Goal: Task Accomplishment & Management: Complete application form

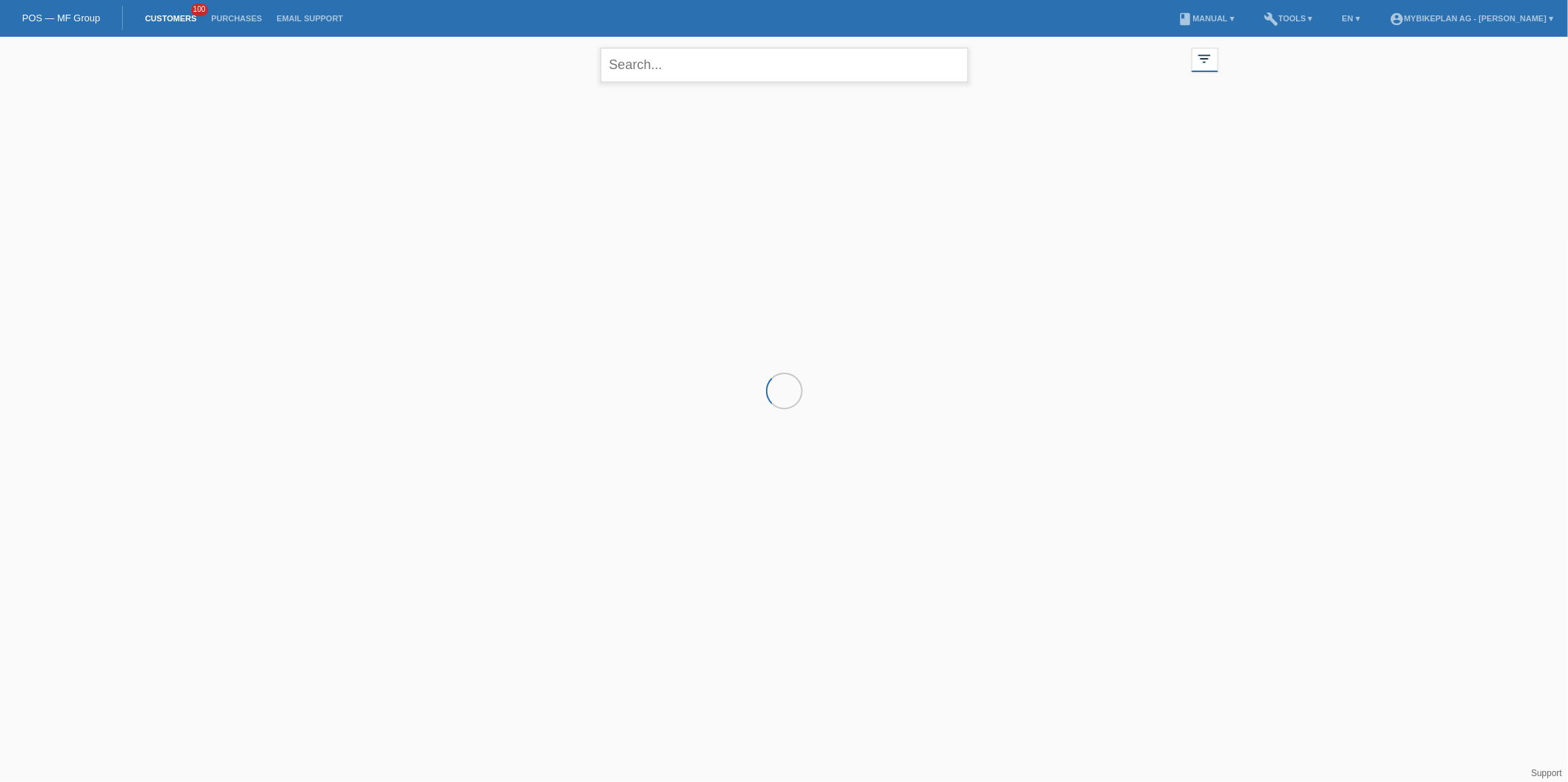
click at [699, 55] on input "text" at bounding box center [784, 65] width 367 height 34
click at [750, 70] on input "text" at bounding box center [784, 65] width 367 height 34
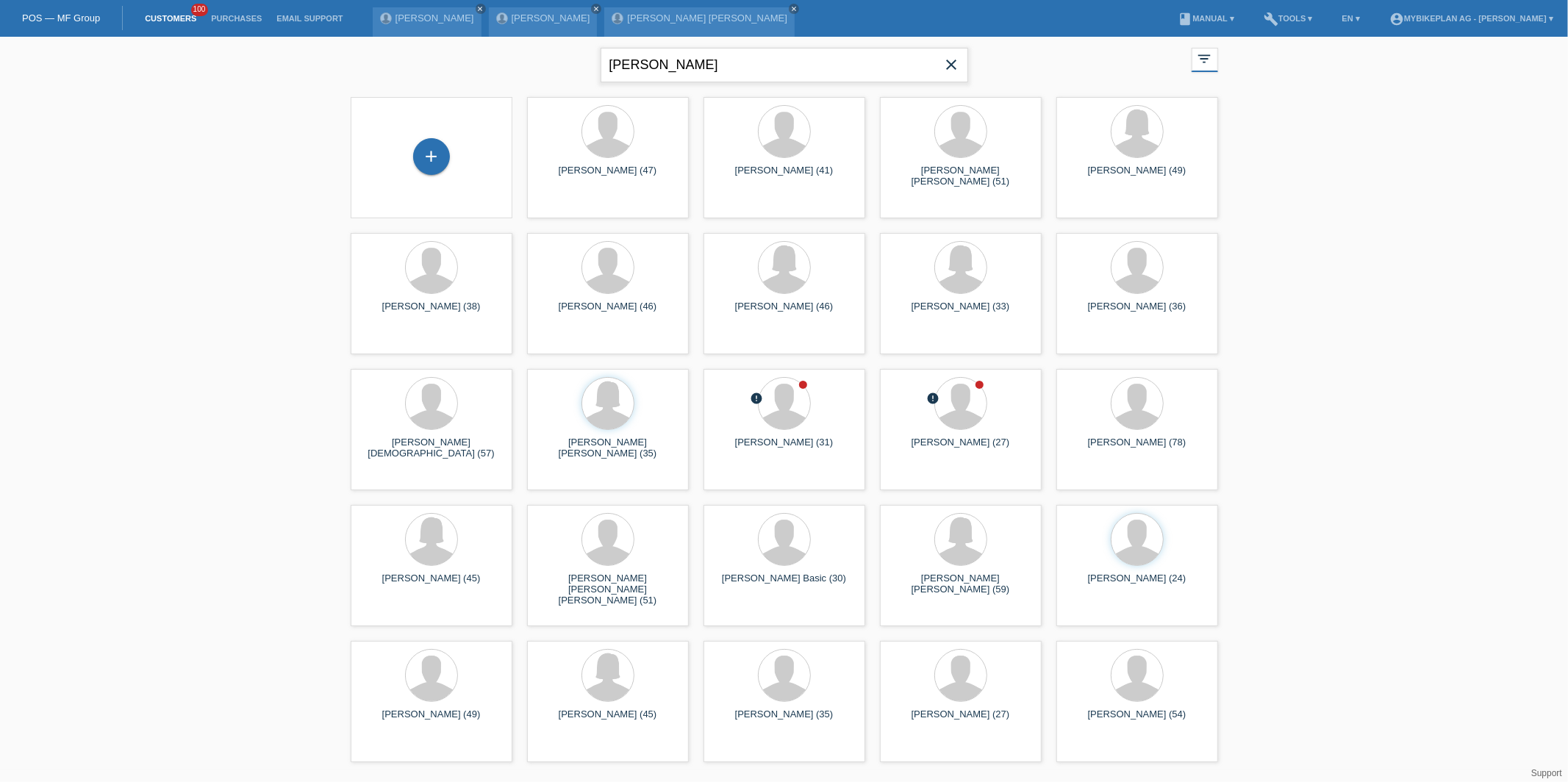
type input "[PERSON_NAME]"
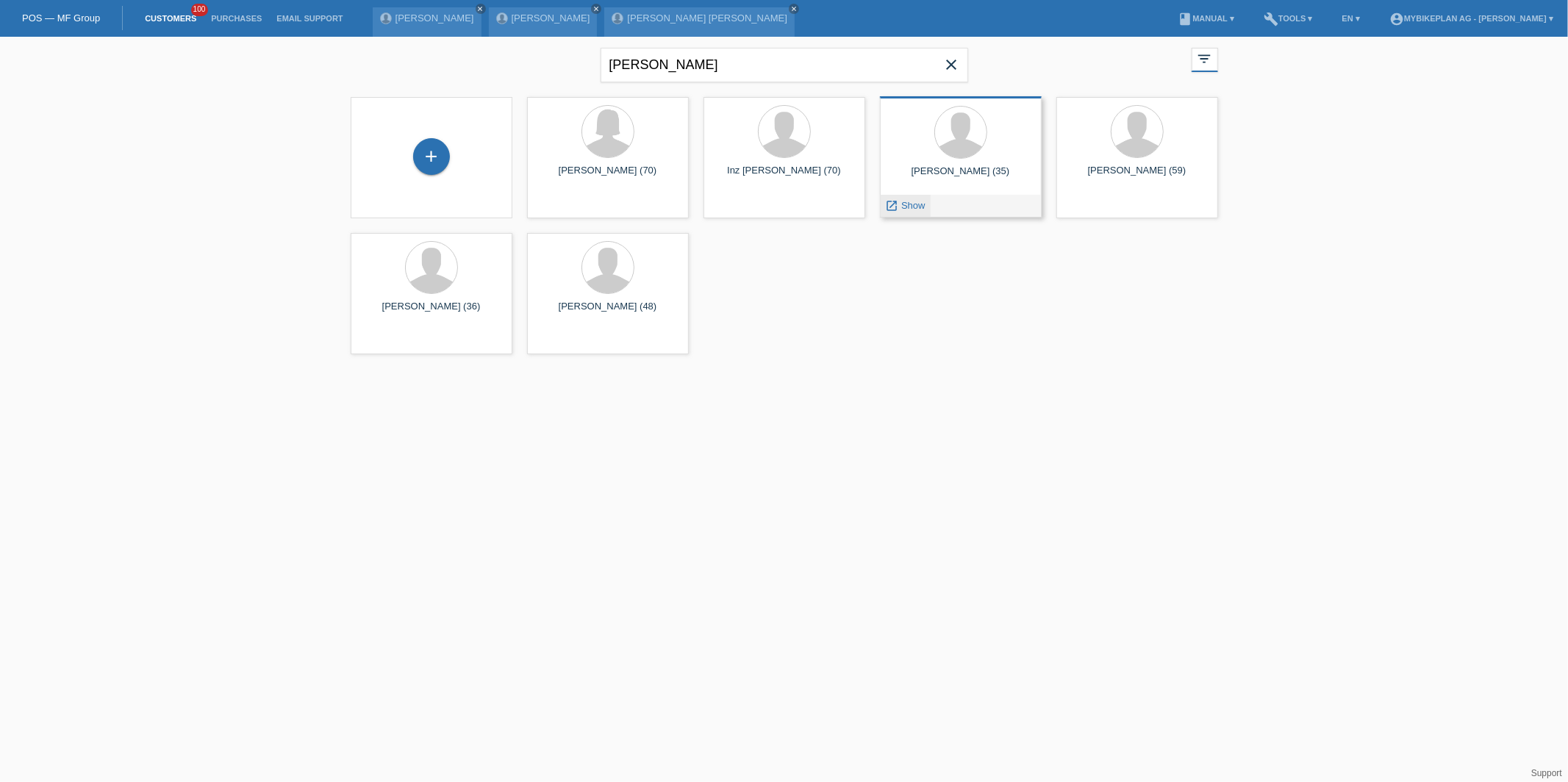
click at [901, 207] on span "Show" at bounding box center [913, 205] width 24 height 11
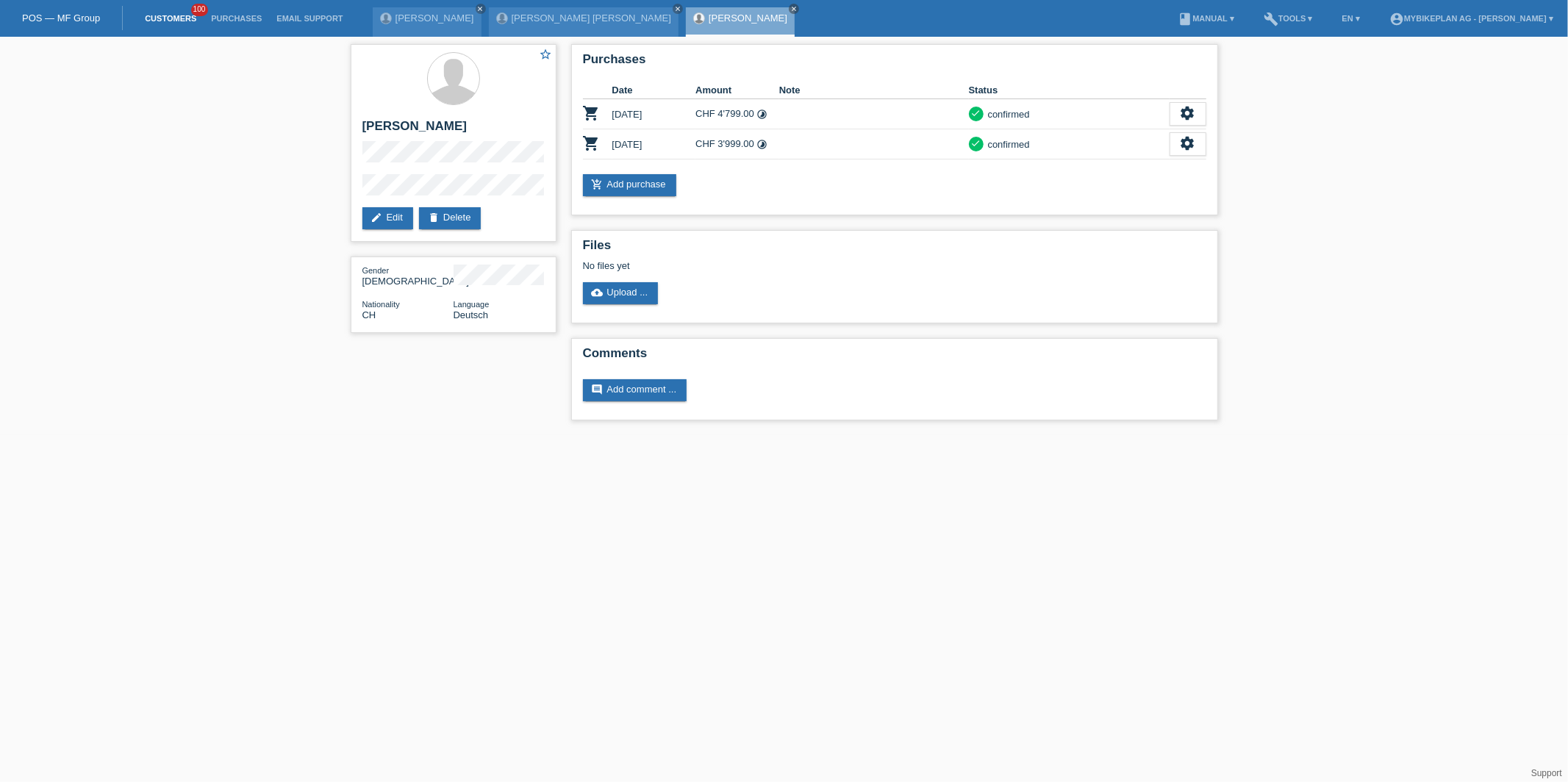
click at [182, 18] on link "Customers" at bounding box center [170, 18] width 66 height 9
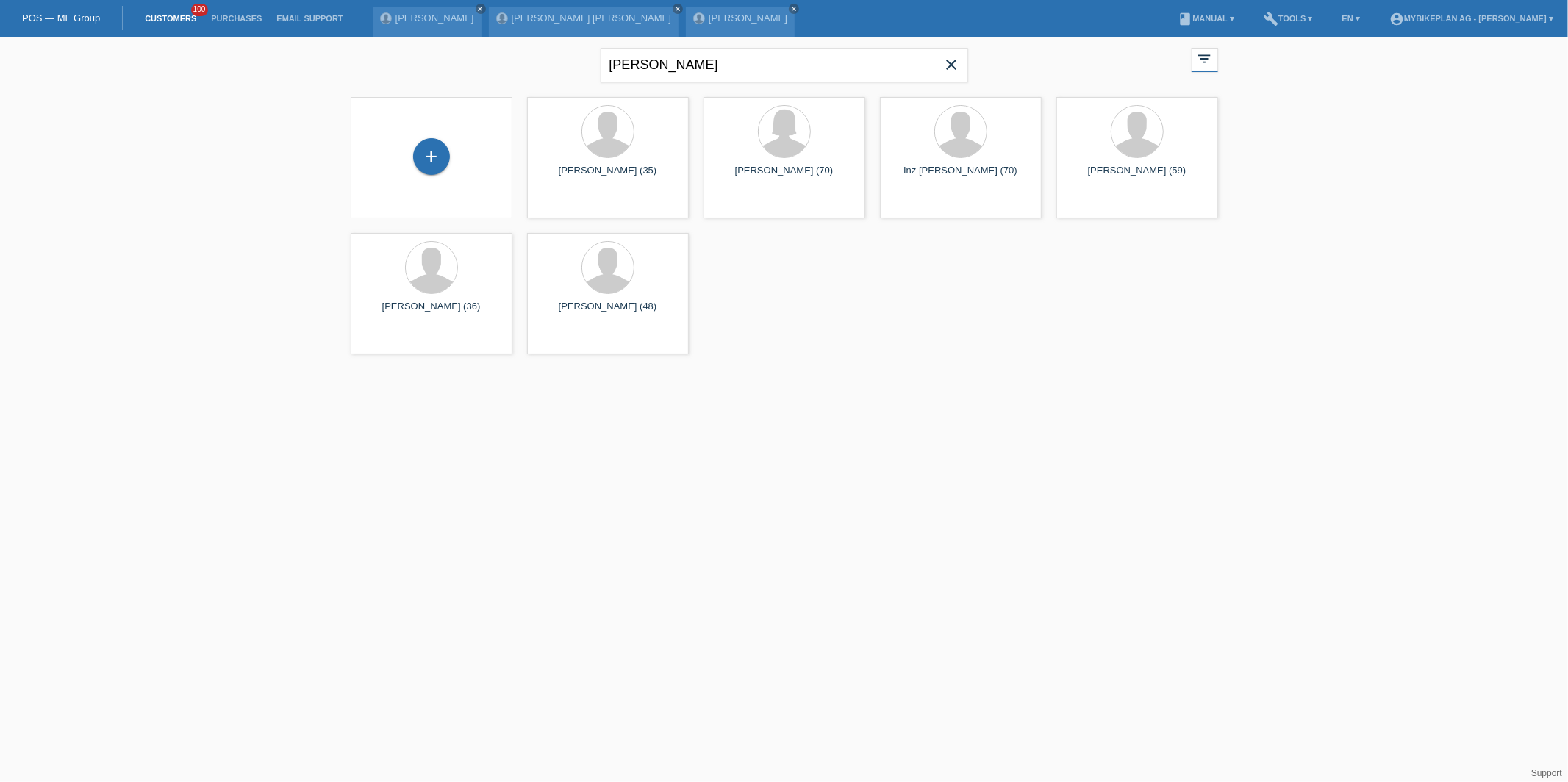
click at [971, 58] on div "tobler close filter_list view_module Show all customers star Show stared custom…" at bounding box center [784, 63] width 882 height 53
click at [948, 62] on icon "close" at bounding box center [952, 65] width 18 height 18
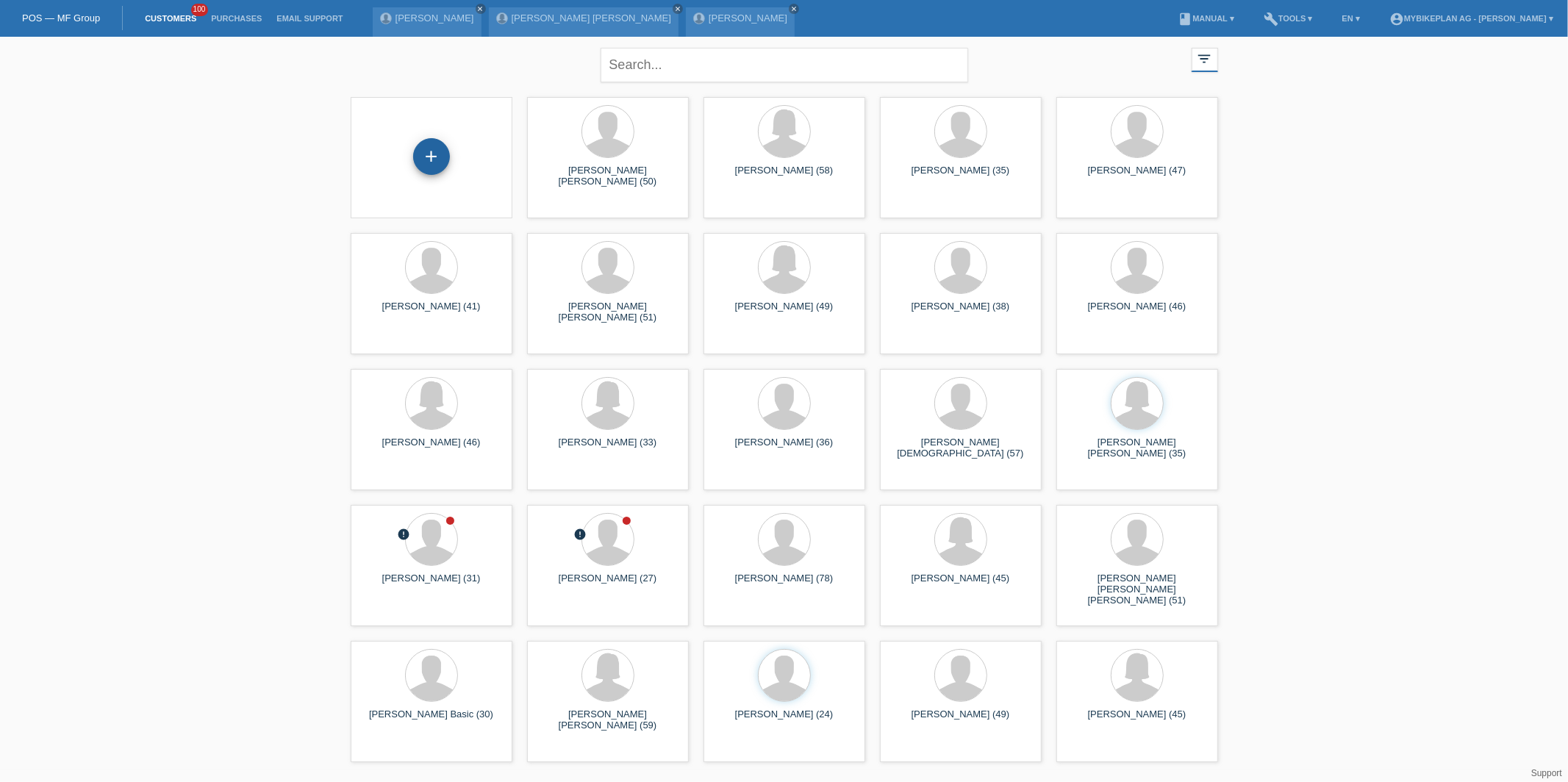
click at [444, 148] on div "+" at bounding box center [432, 157] width 37 height 37
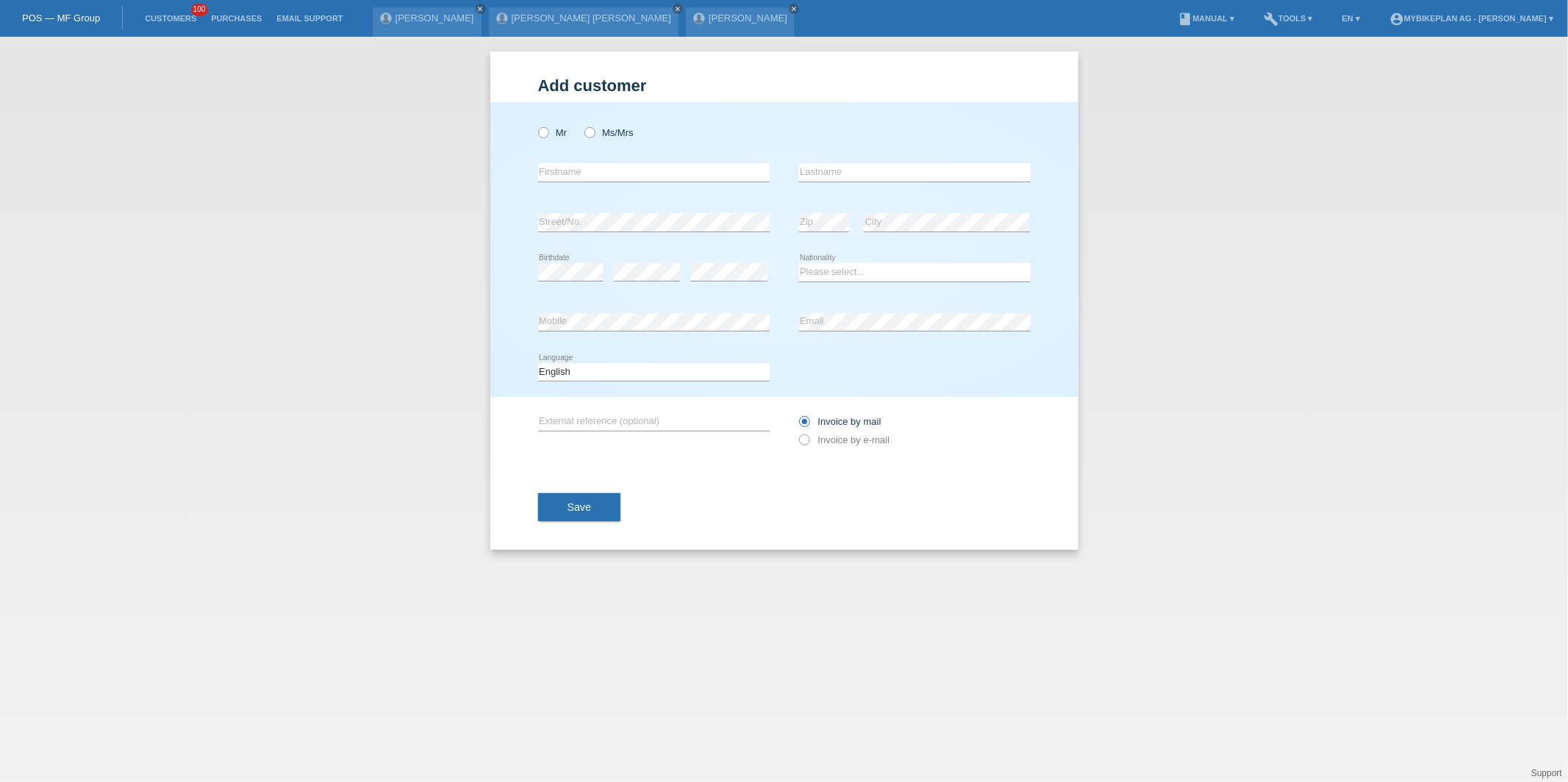
click at [559, 148] on div "error Firstname" at bounding box center [654, 173] width 231 height 50
click at [545, 142] on div "Mr Ms/Mrs" at bounding box center [654, 132] width 231 height 30
click at [535, 125] on icon at bounding box center [535, 125] width 0 height 0
click at [544, 136] on input "Mr" at bounding box center [543, 132] width 9 height 9
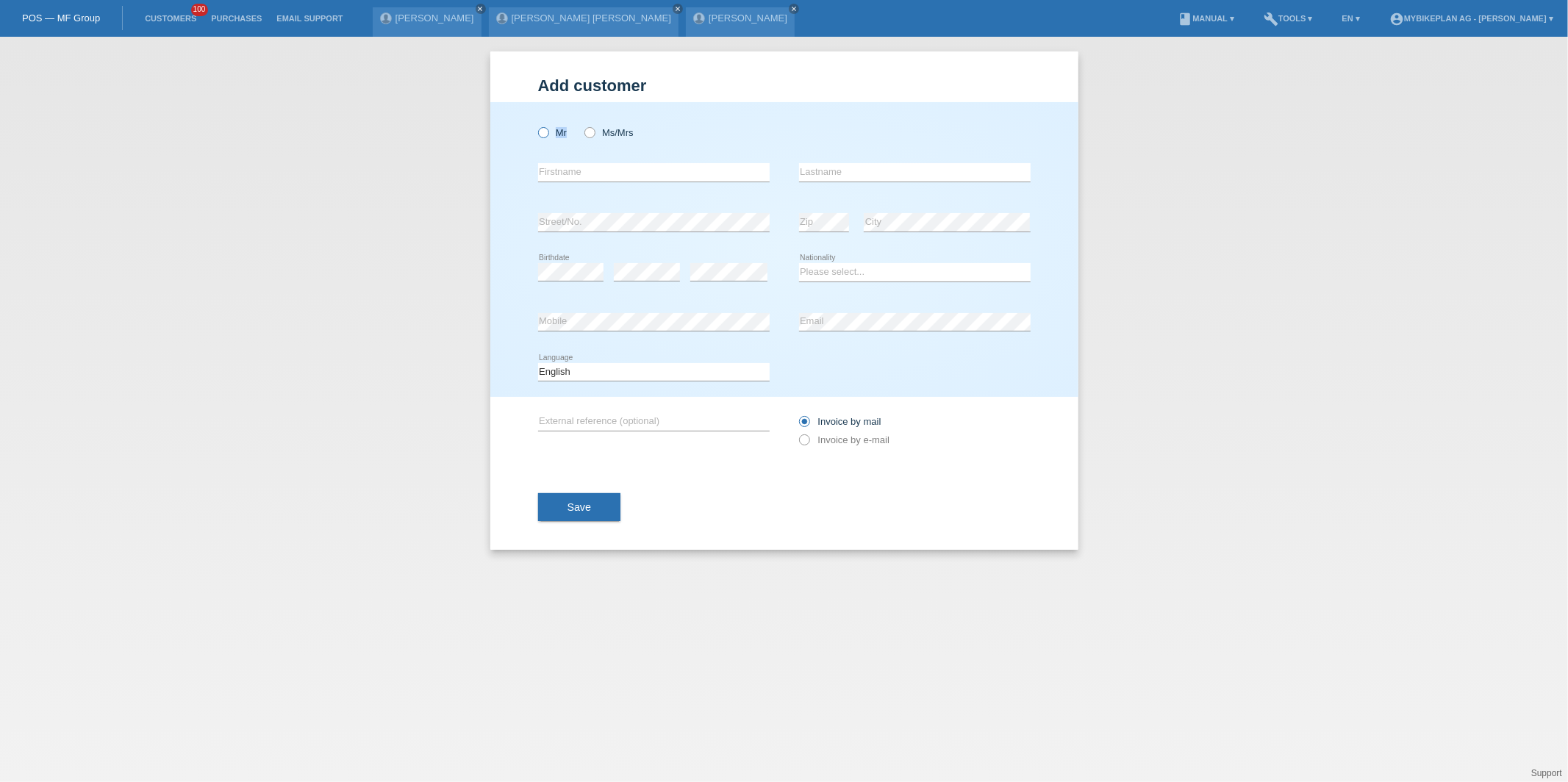
radio input "true"
click at [568, 188] on div "error Firstname" at bounding box center [654, 173] width 231 height 50
click at [600, 173] on input "text" at bounding box center [654, 173] width 231 height 18
type input "[PERSON_NAME]"
type input "Gressmann"
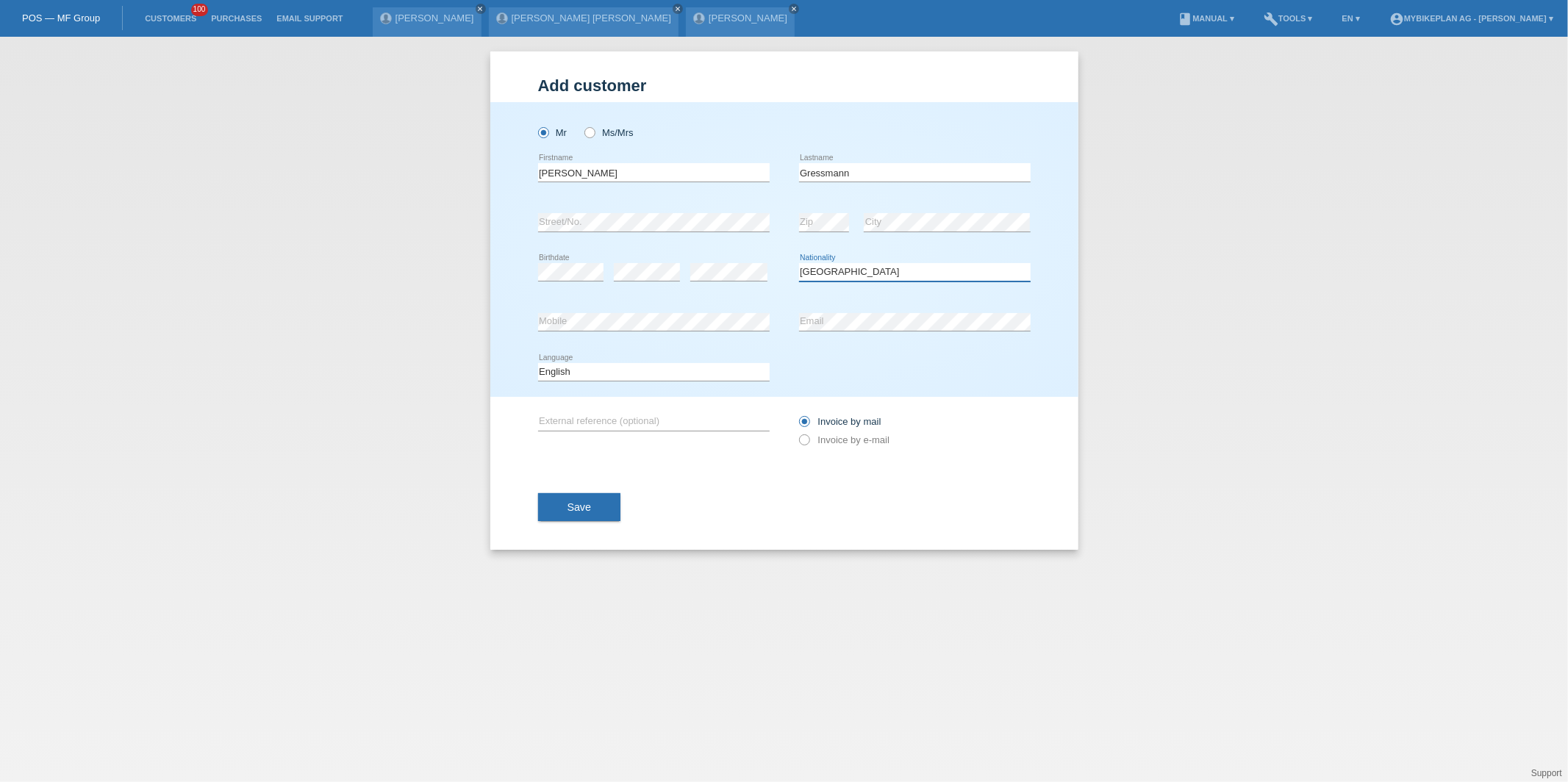
select select "DE"
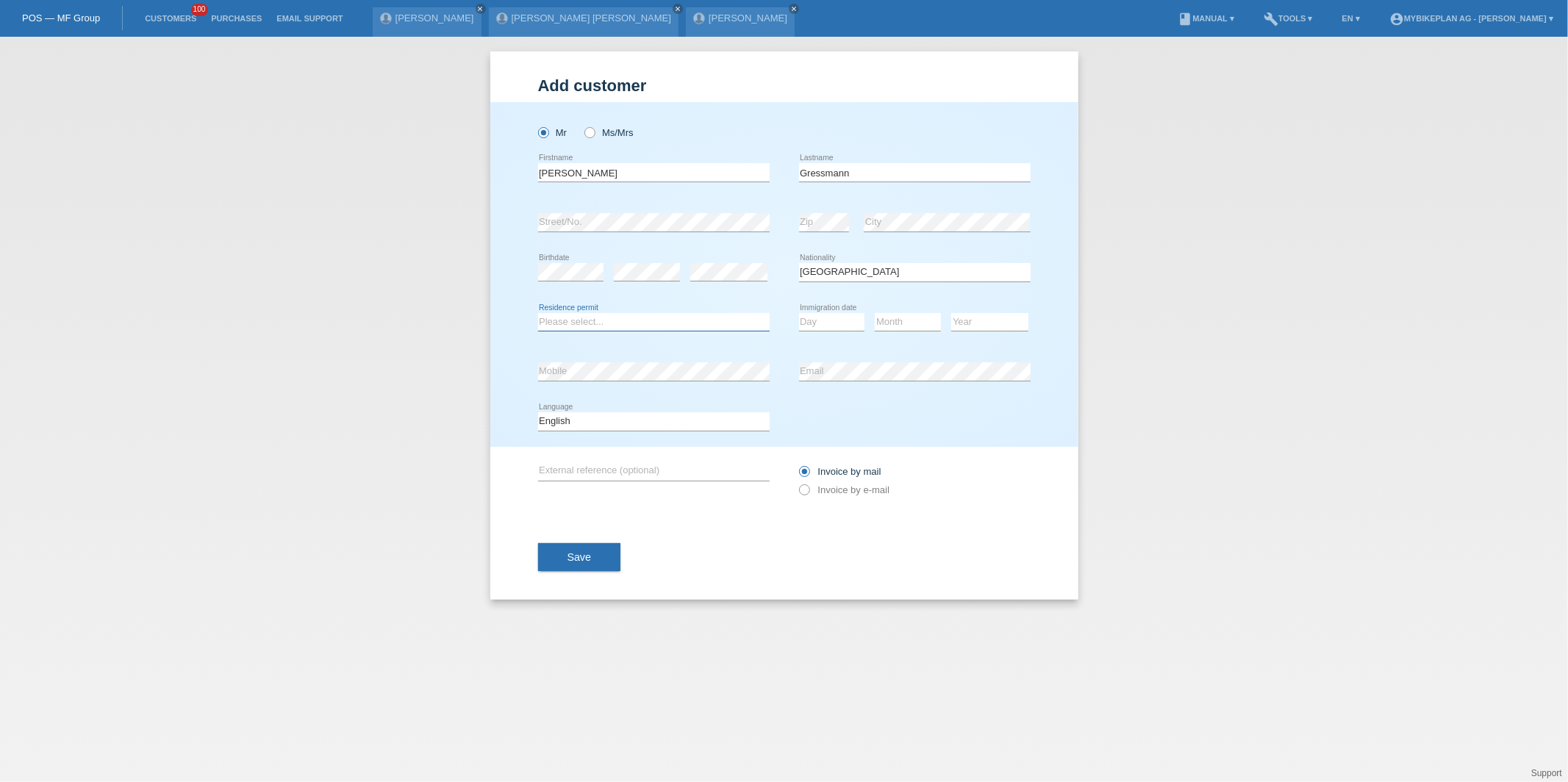
select select "C"
select select "04"
select select "02"
select select "2019"
click at [692, 425] on select "Deutsch Français Italiano English" at bounding box center [654, 421] width 231 height 18
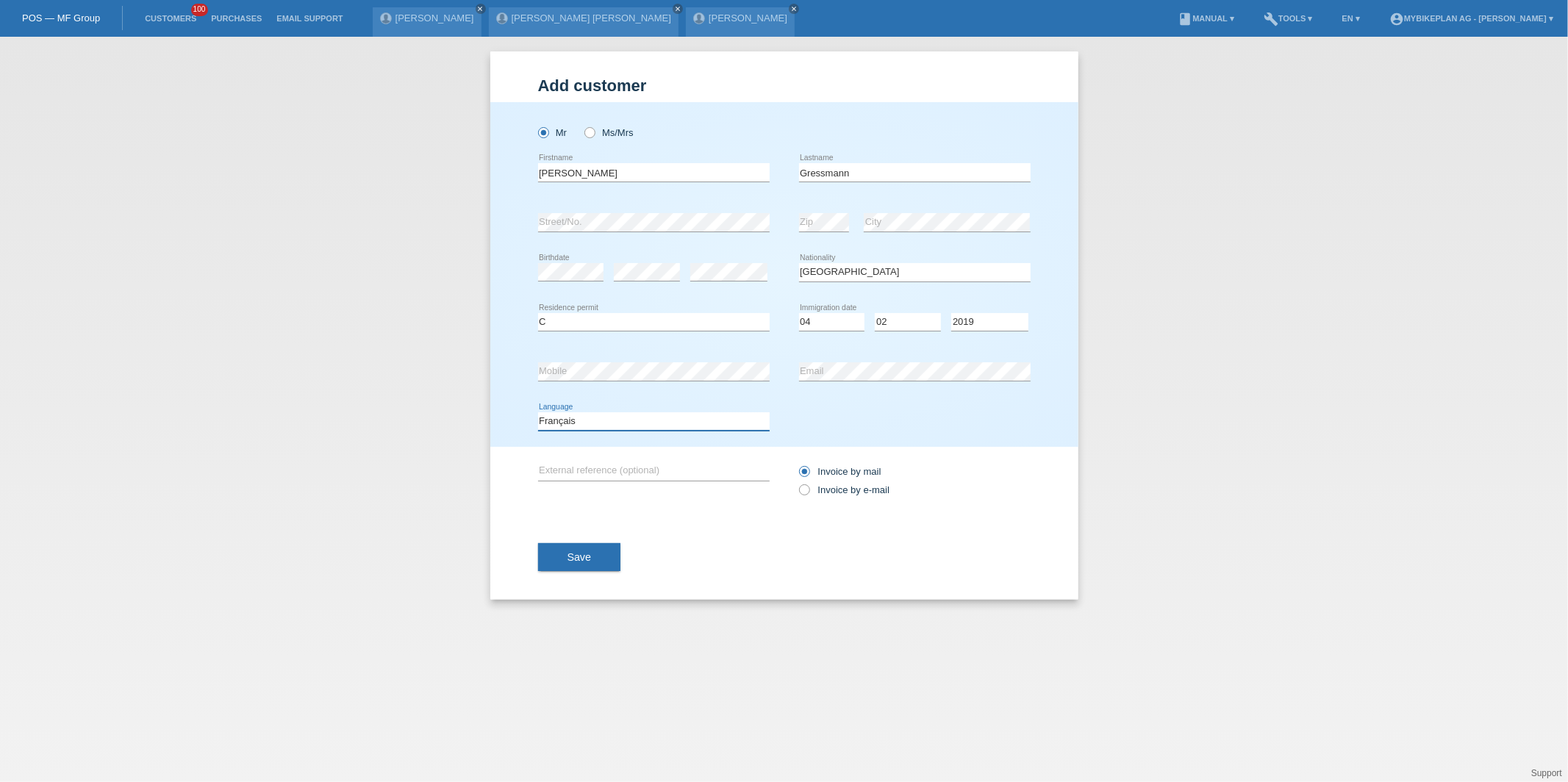
click at [538, 412] on select "Deutsch Français Italiano English" at bounding box center [654, 421] width 231 height 18
click at [654, 417] on select "Deutsch Français Italiano English" at bounding box center [654, 421] width 231 height 18
select select "de"
click at [538, 412] on select "Deutsch Français Italiano English" at bounding box center [654, 421] width 231 height 18
click at [828, 499] on div "Invoice by mail Invoice by e-mail" at bounding box center [915, 480] width 231 height 68
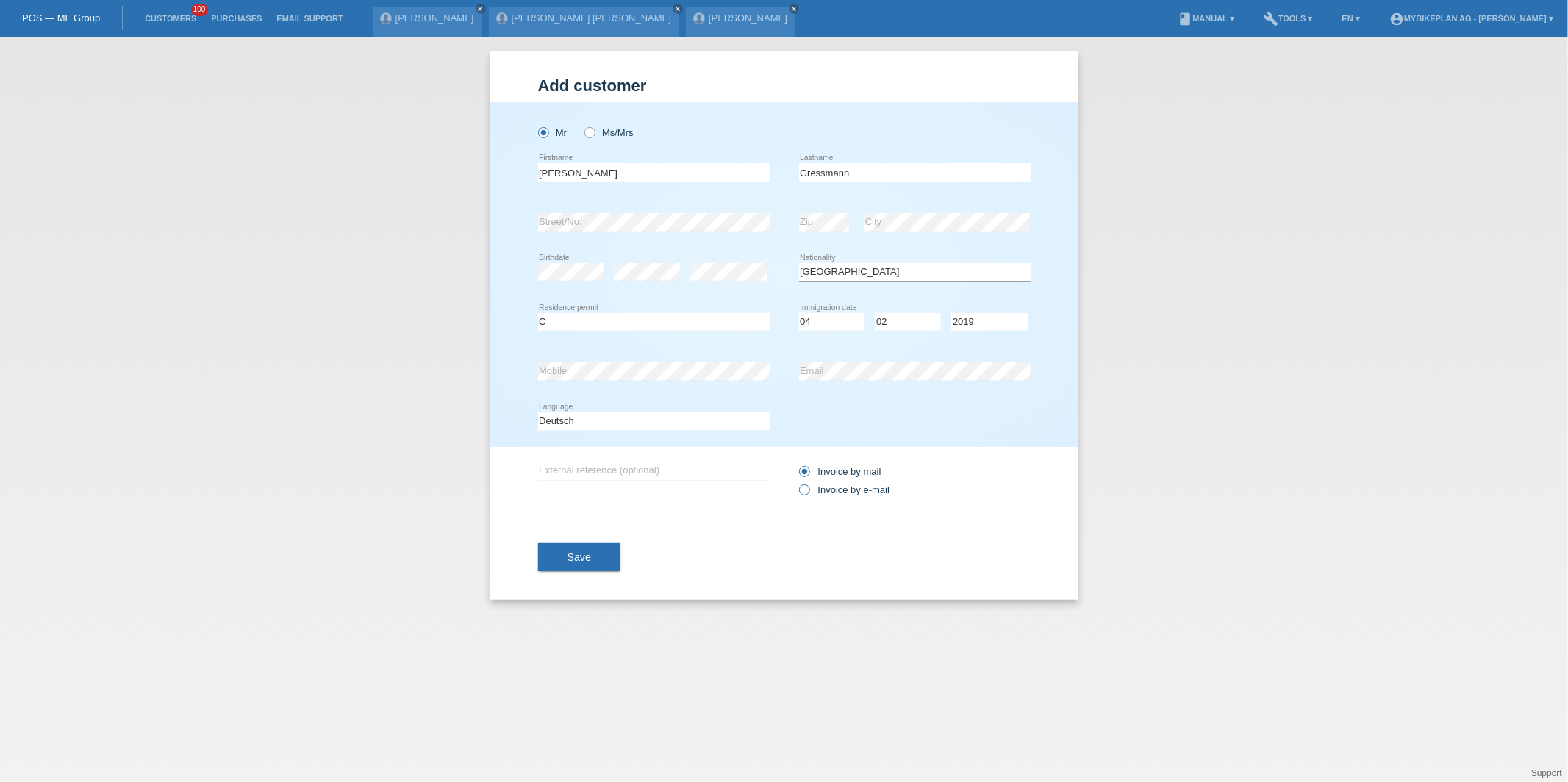
click at [830, 495] on label "Invoice by e-mail" at bounding box center [844, 489] width 91 height 11
click at [809, 495] on input "Invoice by e-mail" at bounding box center [803, 494] width 9 height 18
radio input "true"
click at [574, 563] on button "Save" at bounding box center [579, 557] width 83 height 28
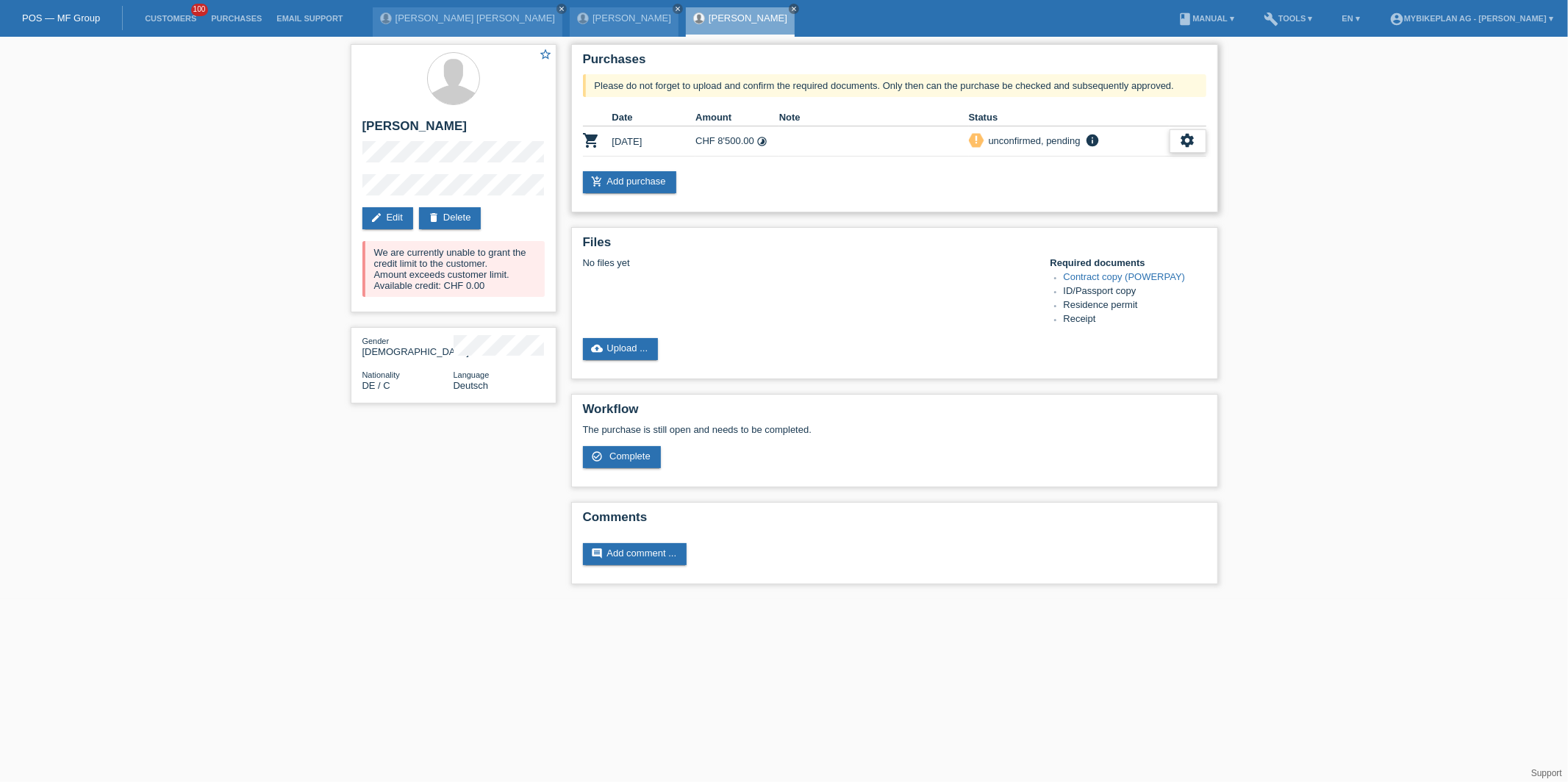
click at [1190, 146] on icon "settings" at bounding box center [1187, 140] width 16 height 16
click at [1013, 251] on span "Customer has withdrawn from the purchase..." at bounding box center [1100, 251] width 197 height 18
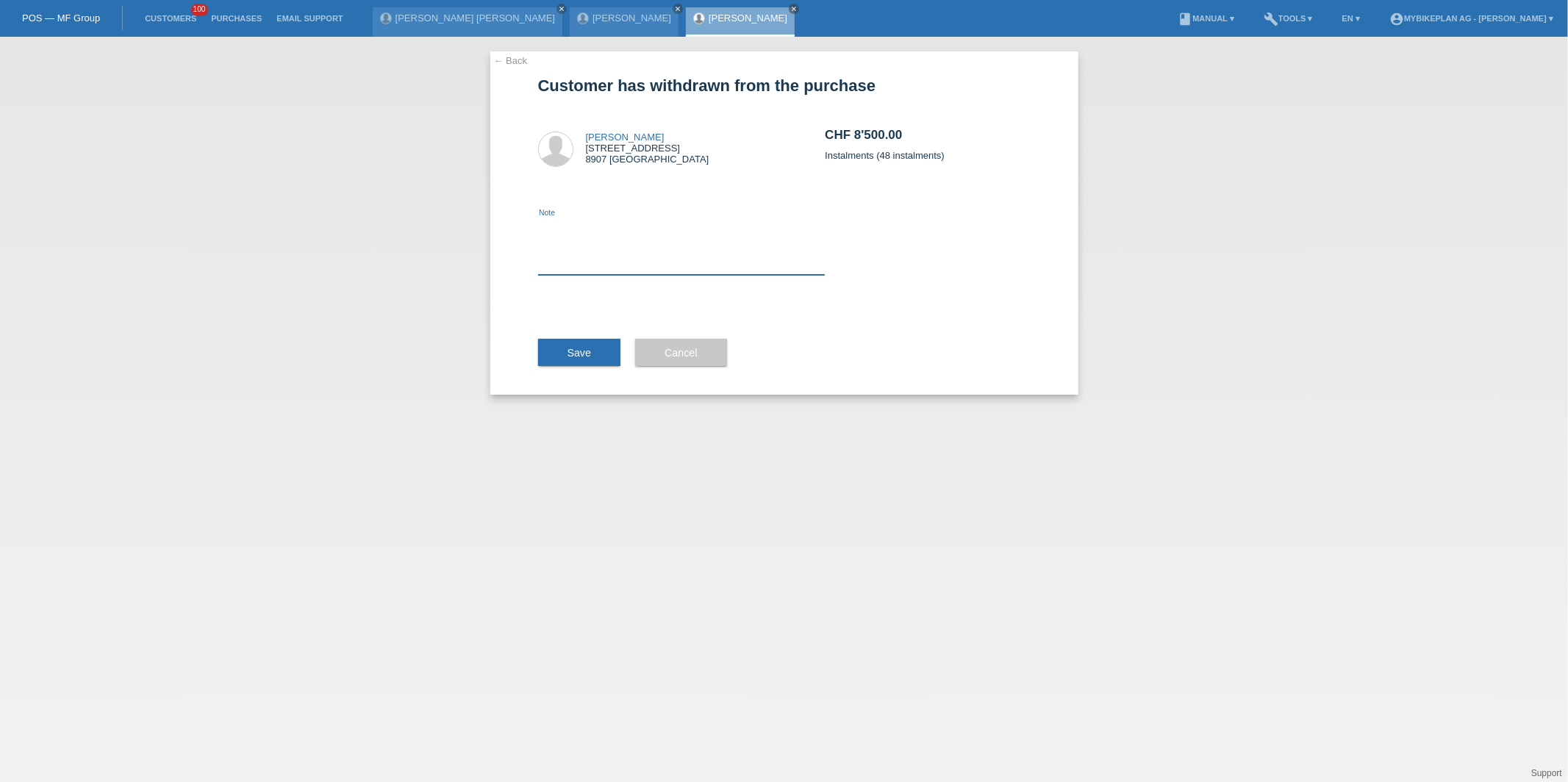
click at [652, 246] on textarea at bounding box center [682, 246] width 288 height 57
type textarea "ccc"
click at [582, 352] on span "Save" at bounding box center [579, 353] width 24 height 12
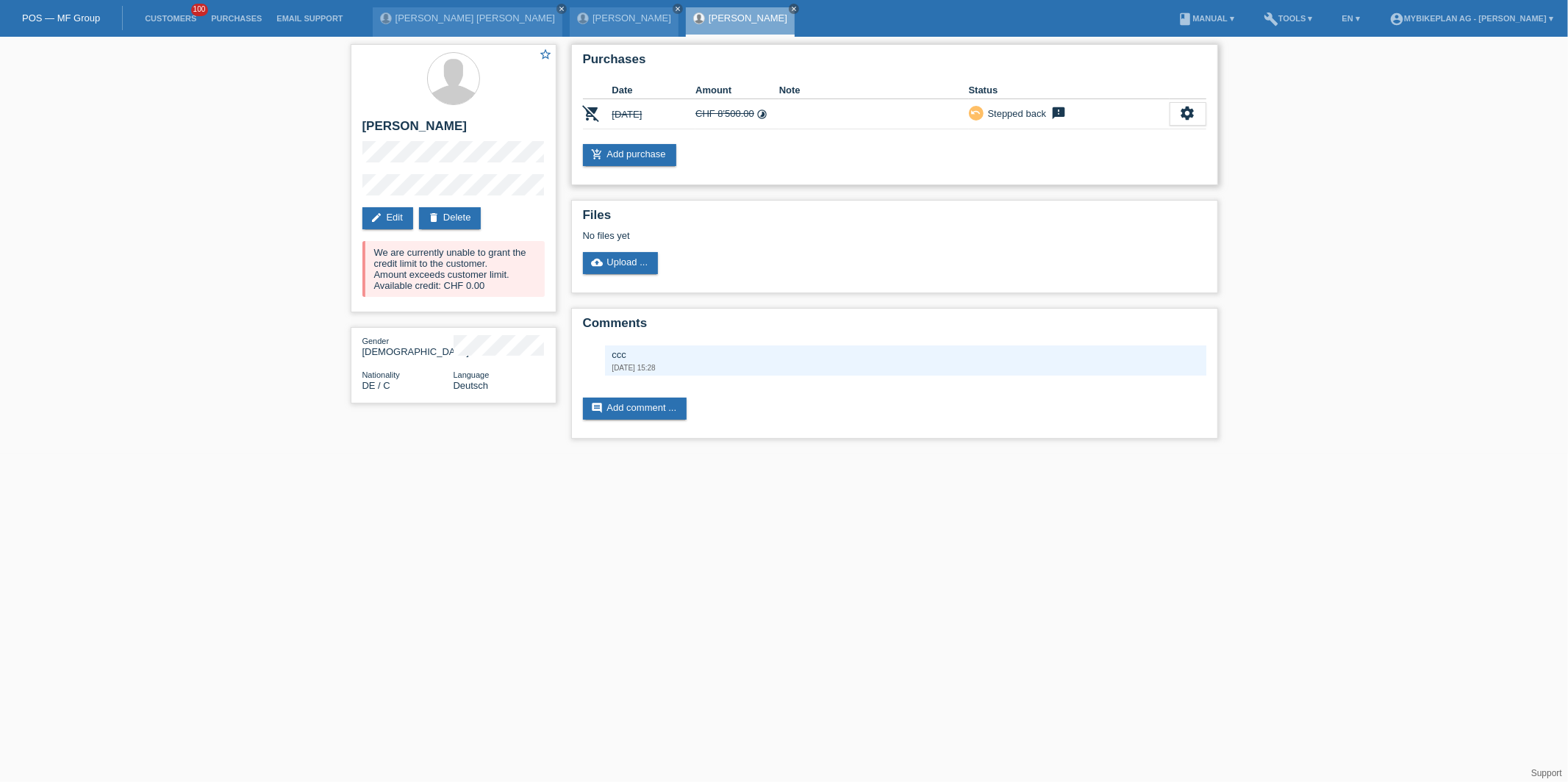
click at [657, 134] on div "Purchases Date Amount Note Status remove_shopping_cart [DATE] CHF 8'500.00 time…" at bounding box center [895, 115] width 647 height 141
click at [657, 144] on link "add_shopping_cart Add purchase" at bounding box center [629, 155] width 93 height 22
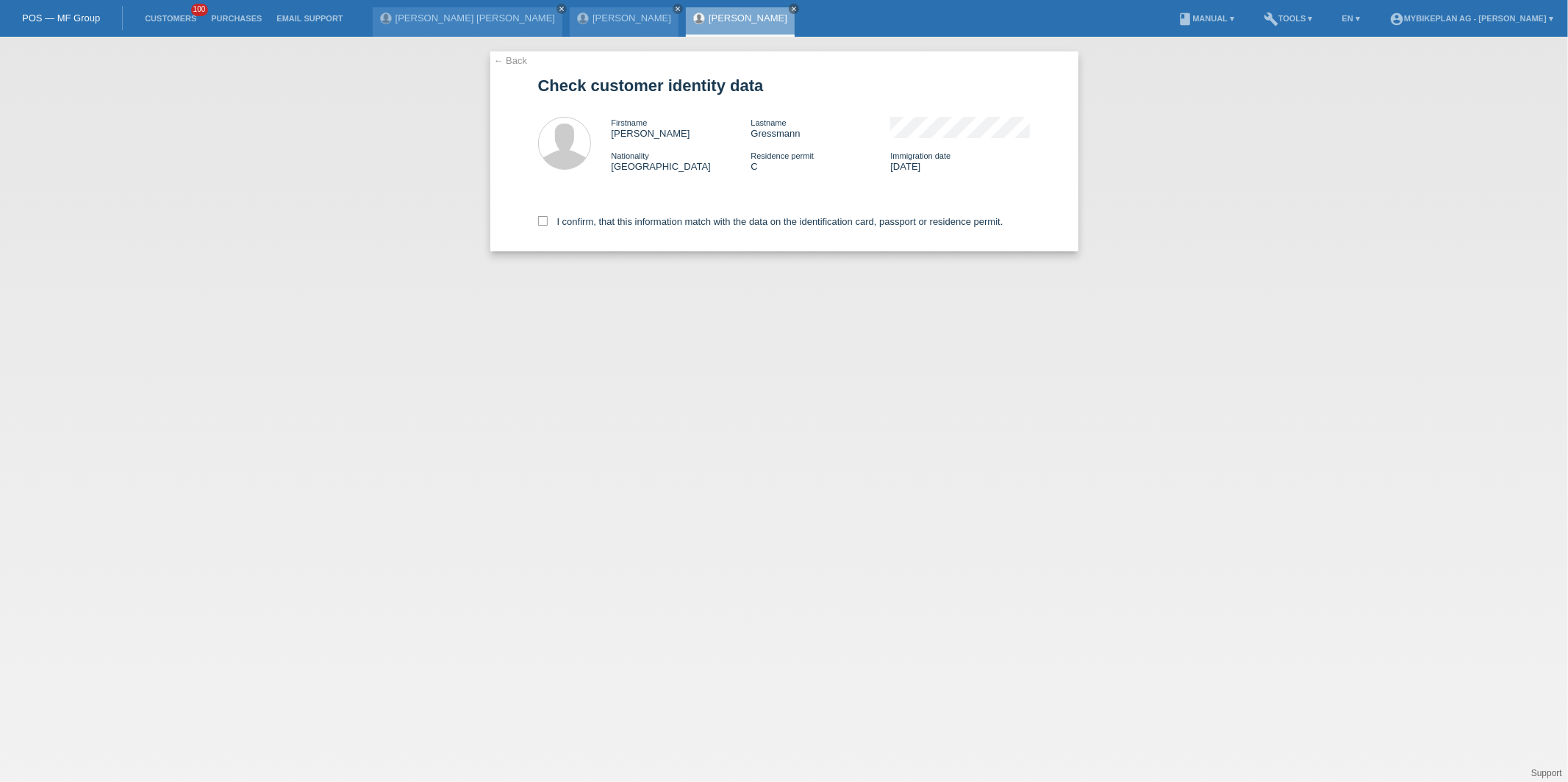
click at [643, 230] on div "I confirm, that this information match with the data on the identification card…" at bounding box center [784, 219] width 492 height 65
click at [649, 220] on label "I confirm, that this information match with the data on the identification card…" at bounding box center [771, 221] width 465 height 11
click at [548, 220] on input "I confirm, that this information match with the data on the identification card…" at bounding box center [543, 220] width 9 height 9
checkbox input "true"
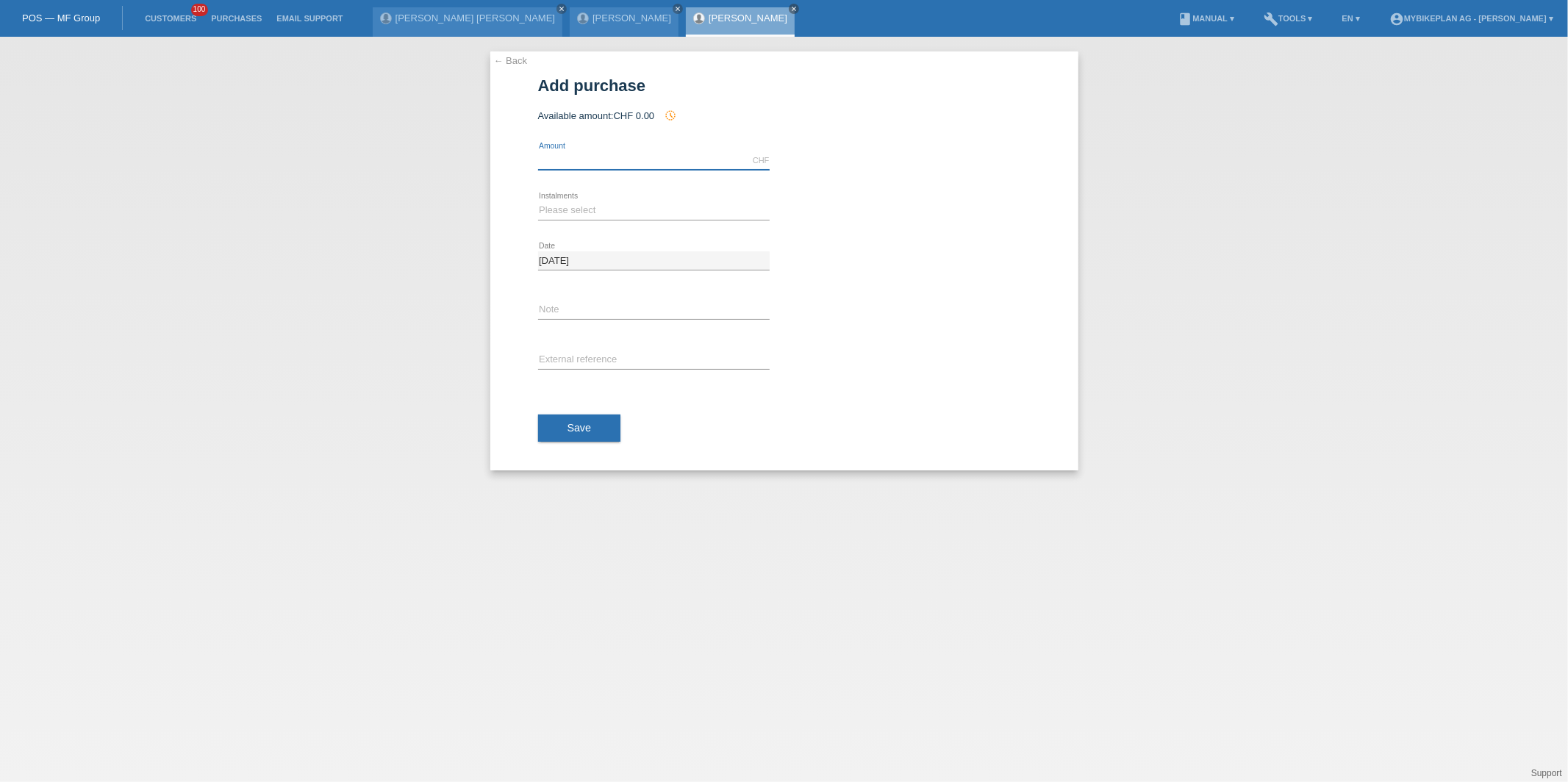
click at [597, 160] on input "text" at bounding box center [654, 161] width 231 height 18
type input "4799.00"
click at [543, 199] on div "Please select 6 instalments 12 instalments 18 instalments 24 instalments 36 ins…" at bounding box center [654, 211] width 231 height 50
click at [543, 211] on select "Please select 6 instalments 12 instalments 18 instalments 24 instalments 36 ins…" at bounding box center [654, 210] width 231 height 18
select select "488"
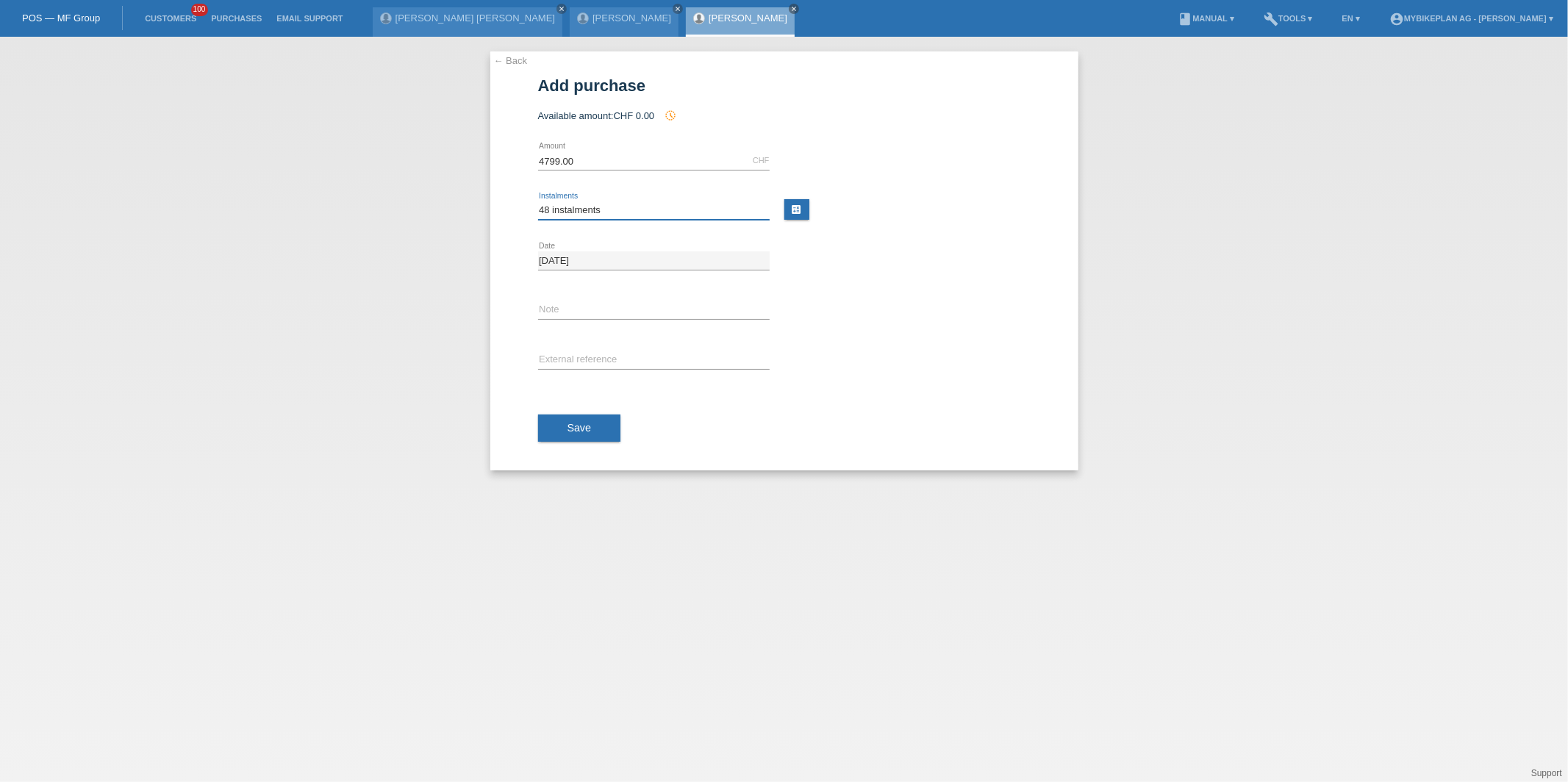
click at [538, 201] on select "Please select 6 instalments 12 instalments 18 instalments 24 instalments 36 ins…" at bounding box center [654, 210] width 231 height 18
click at [584, 356] on input "text" at bounding box center [654, 360] width 231 height 18
paste input "45739257132"
type input "45739257132"
click at [574, 426] on span "Save" at bounding box center [579, 427] width 24 height 12
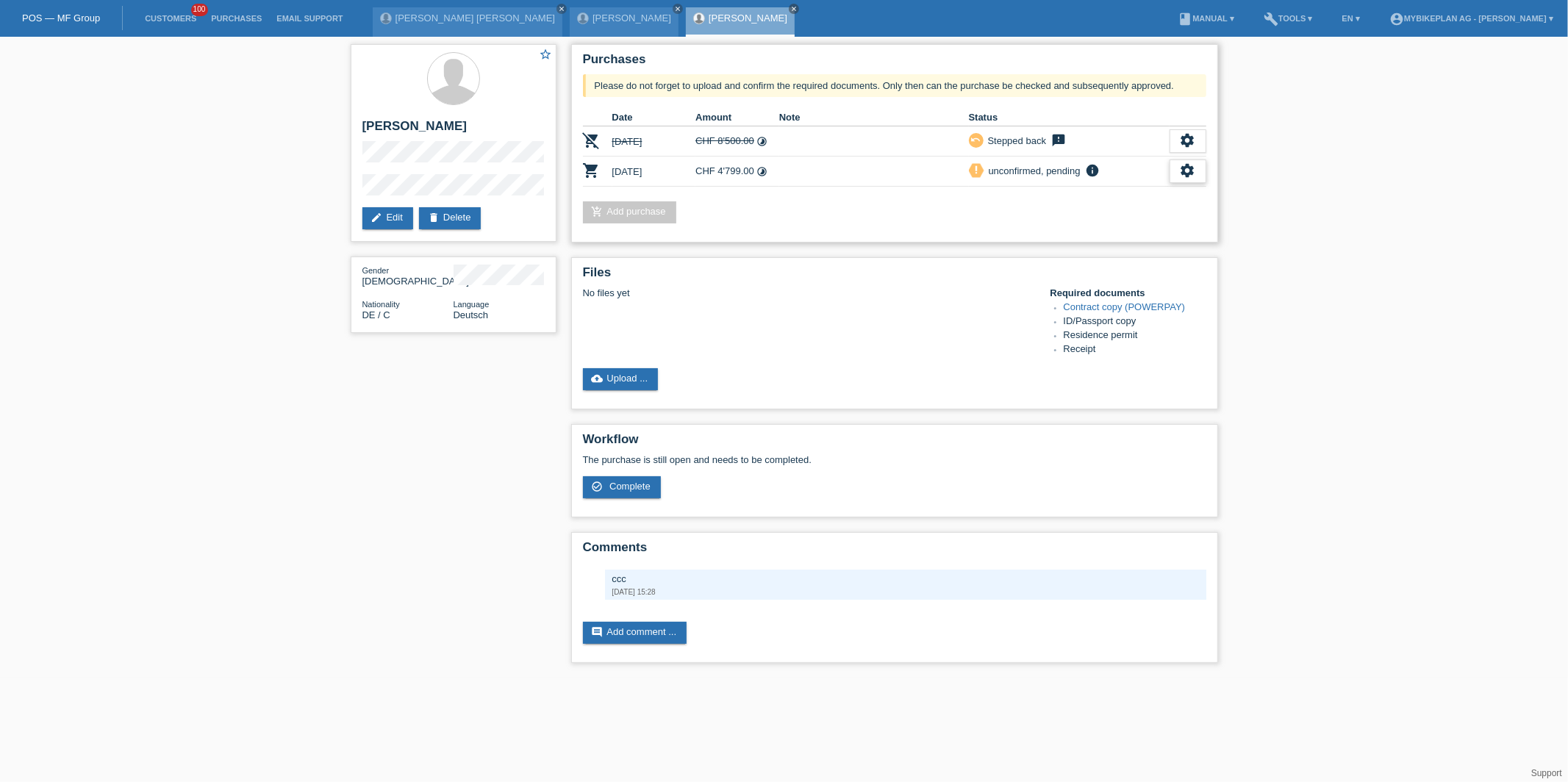
click at [1197, 177] on div "settings" at bounding box center [1188, 171] width 37 height 23
click at [1119, 194] on div "fullscreen Show" at bounding box center [1092, 193] width 222 height 22
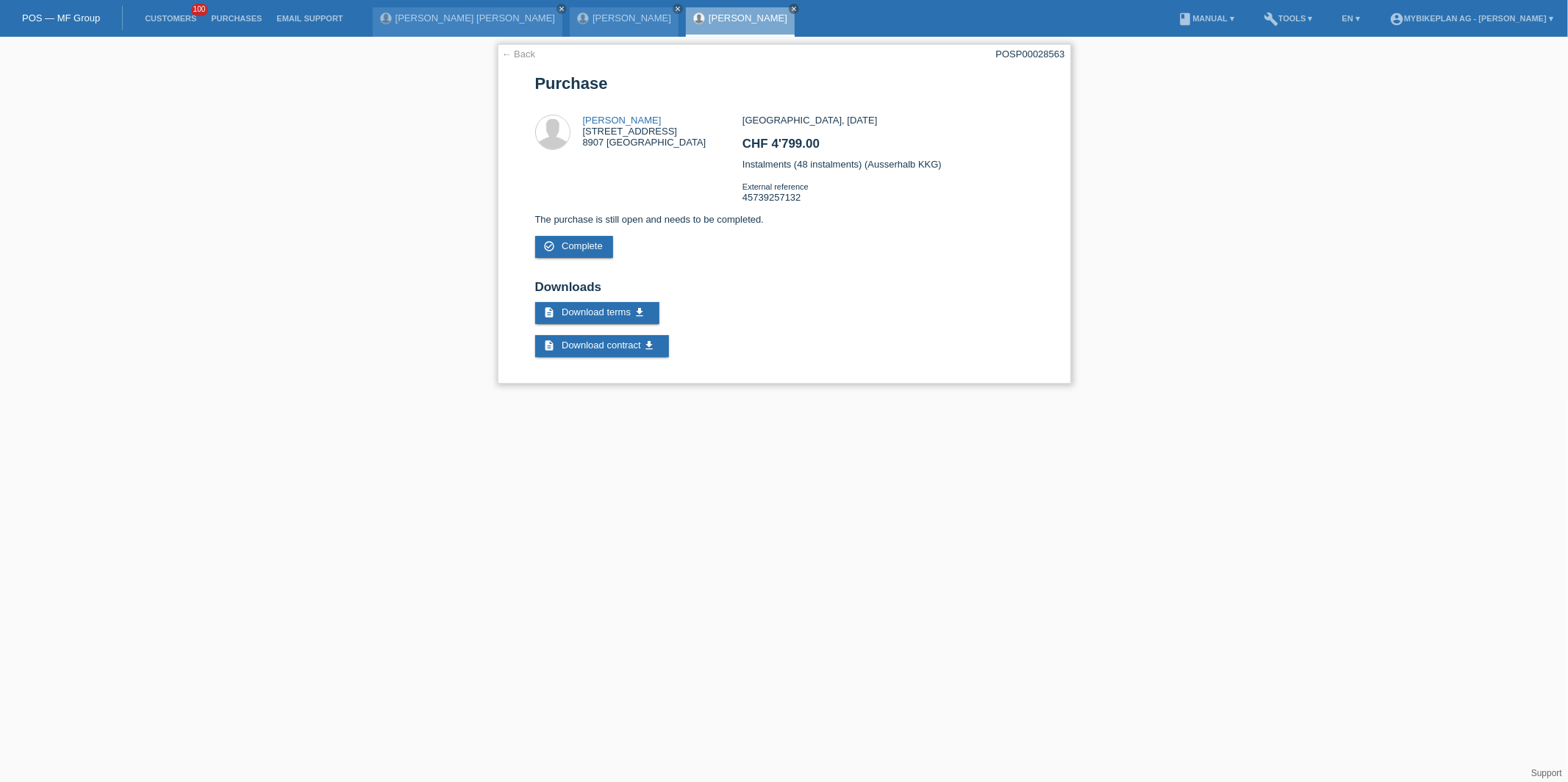
click at [1052, 56] on div "POSP00028563" at bounding box center [1031, 54] width 69 height 11
copy div "POSP00028563"
